Goal: Information Seeking & Learning: Learn about a topic

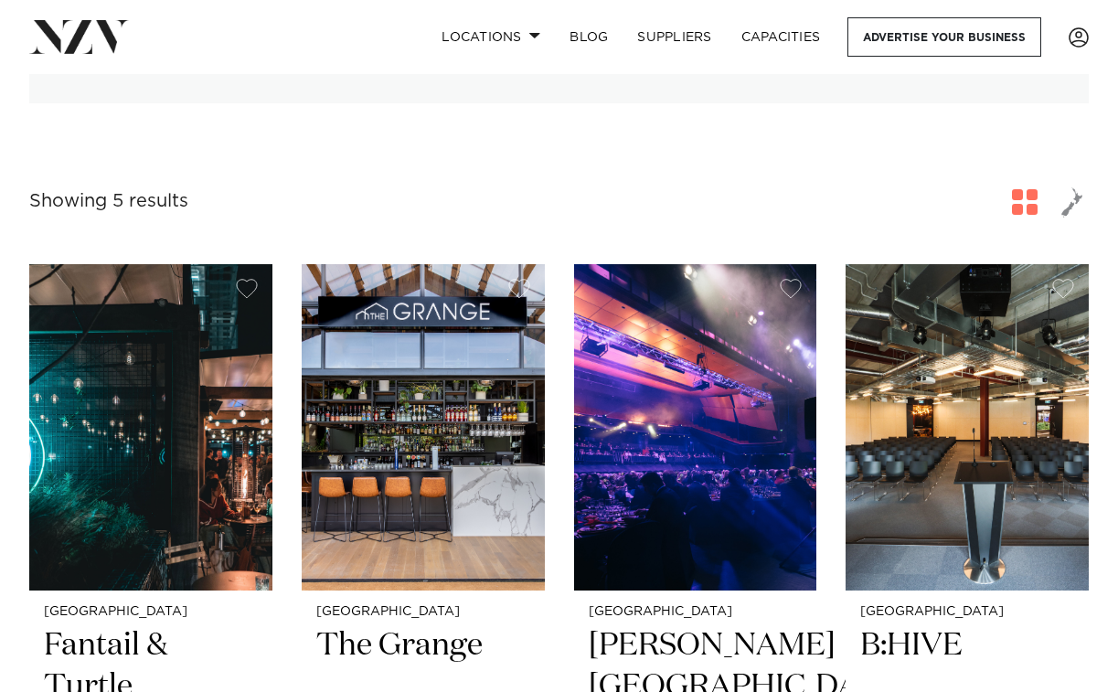
scroll to position [383, 0]
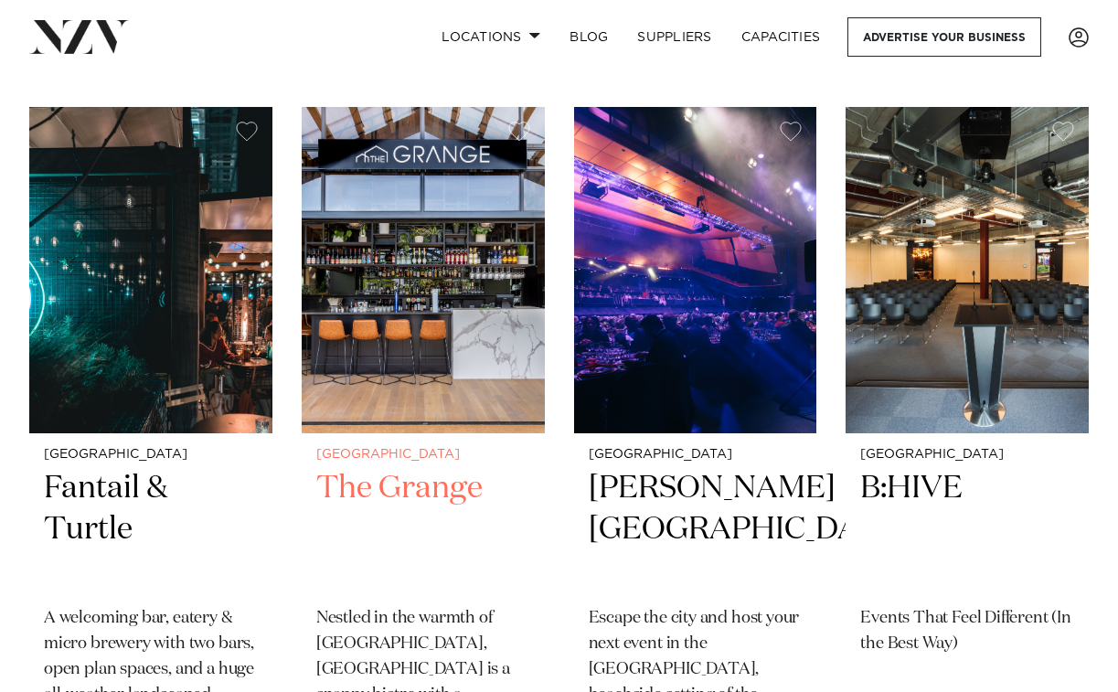
click at [421, 283] on img at bounding box center [423, 270] width 243 height 326
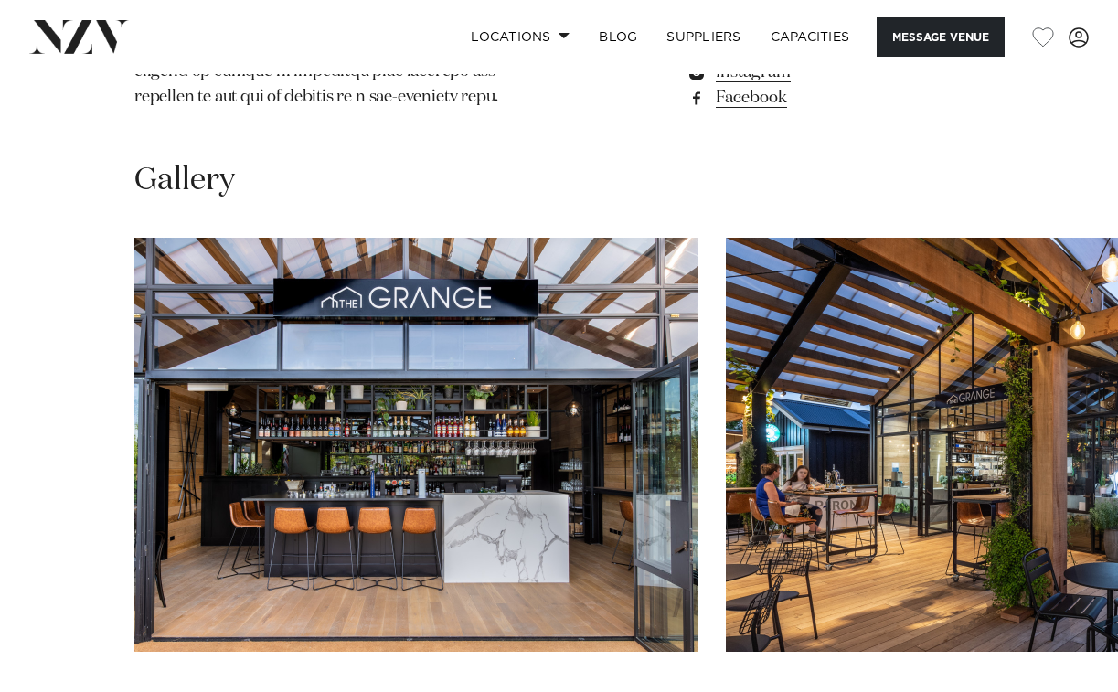
scroll to position [1774, 0]
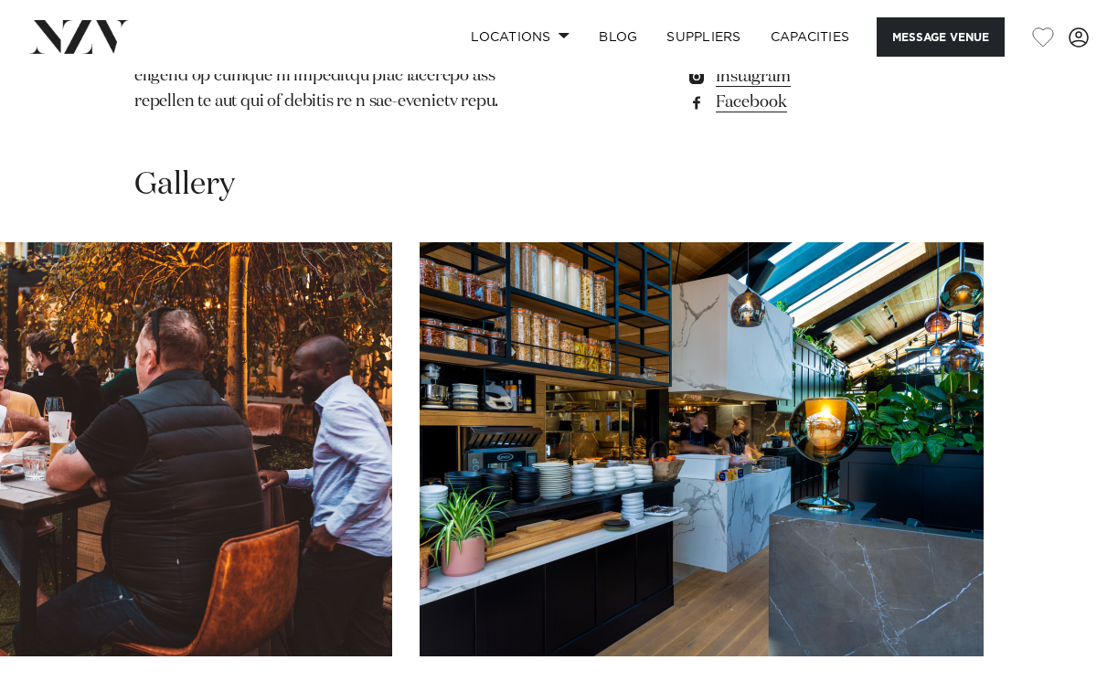
click at [1065, 624] on swiper-container at bounding box center [559, 493] width 1118 height 502
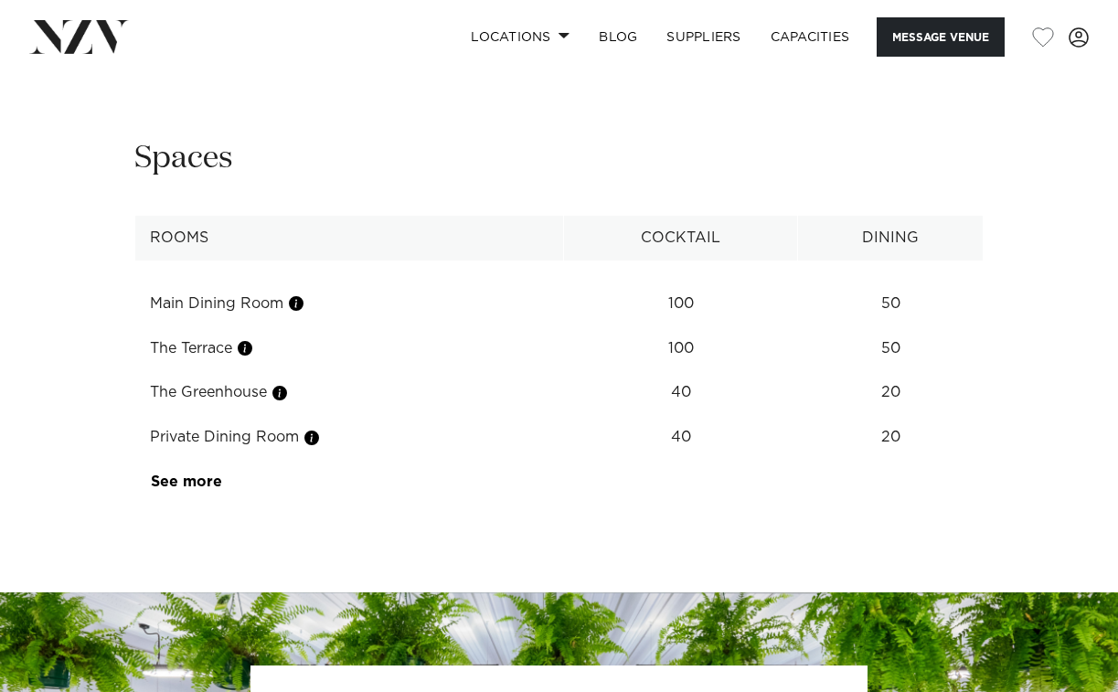
scroll to position [2449, 0]
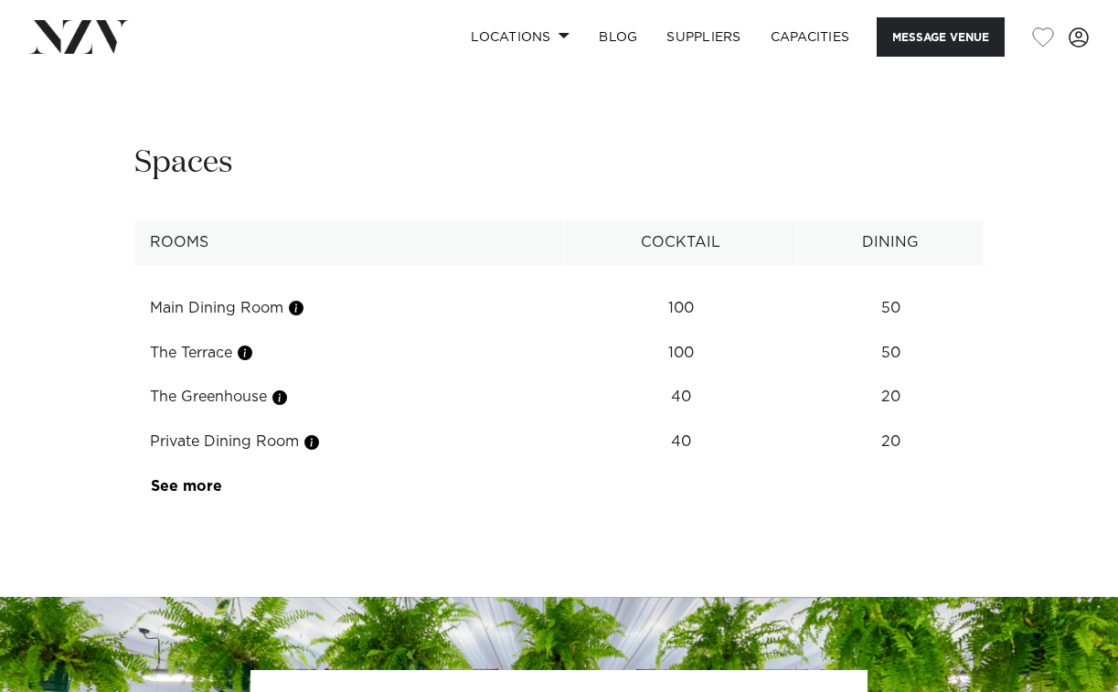
click at [690, 286] on td "100" at bounding box center [681, 308] width 234 height 45
